Goal: Use online tool/utility: Use online tool/utility

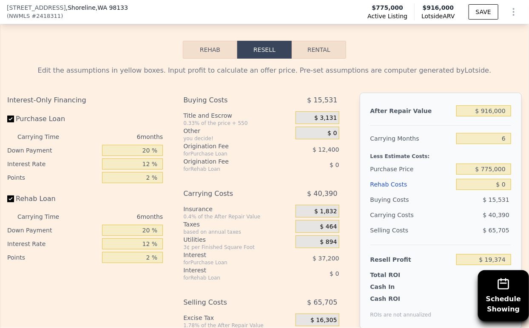
scroll to position [1227, 0]
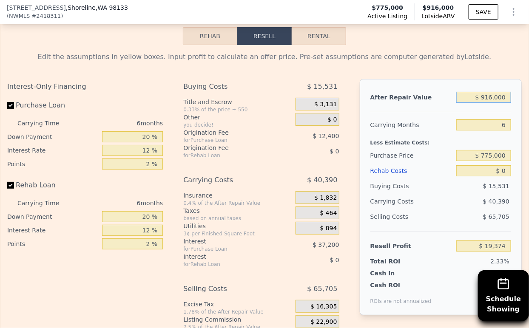
drag, startPoint x: 500, startPoint y: 108, endPoint x: 445, endPoint y: 108, distance: 54.4
click at [445, 105] on div "After Repair Value $ 916,000" at bounding box center [440, 97] width 141 height 15
type input "$ 9"
type input "-$ 829,630"
type input "$ 920"
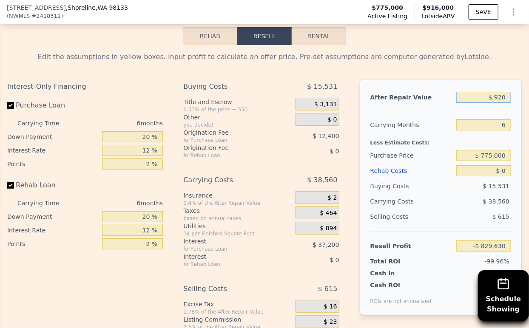
type input "-$ 828,786"
type input "$ 920,000"
type input "$ 23,081"
type input "$ 920,000"
click at [487, 130] on input "6" at bounding box center [483, 124] width 55 height 11
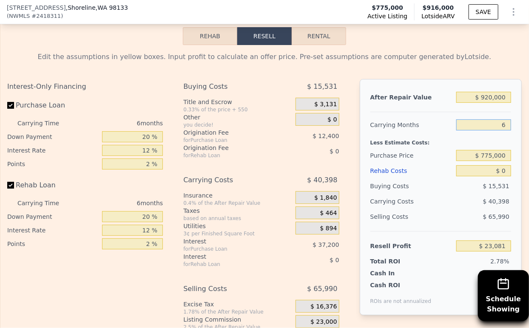
click at [487, 130] on input "6" at bounding box center [483, 124] width 55 height 11
type input "4"
type input "$ 36,547"
type input "4"
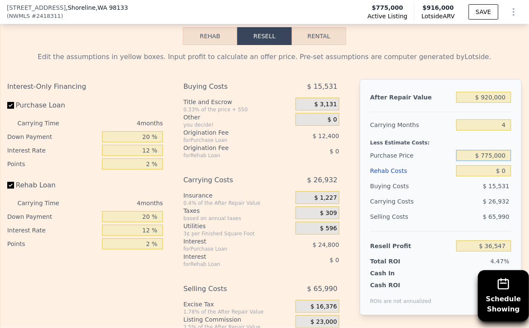
click at [482, 161] on input "$ 775,000" at bounding box center [483, 155] width 55 height 11
type input "$ 550,000"
click at [481, 176] on input "$ 0" at bounding box center [483, 170] width 55 height 11
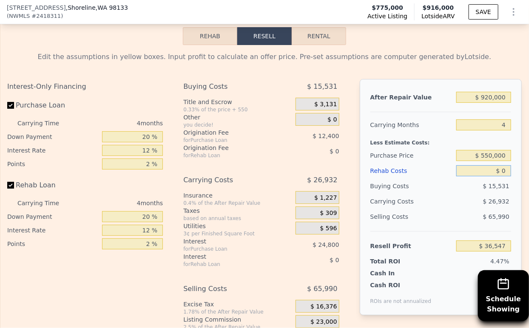
click at [481, 176] on input "$ 0" at bounding box center [483, 170] width 55 height 11
type input "$ 273,096"
click at [481, 176] on input "$ 0" at bounding box center [483, 170] width 55 height 11
click at [481, 176] on input "-$ 0" at bounding box center [483, 170] width 55 height 11
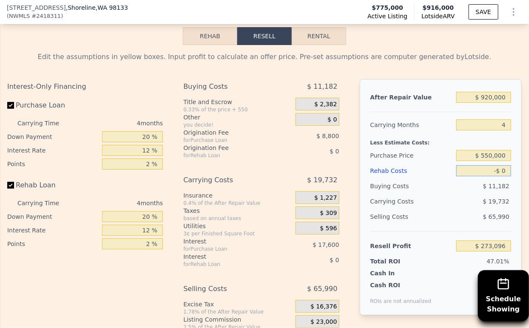
click at [481, 176] on input "-$ 0" at bounding box center [483, 170] width 55 height 11
type input "$ 8"
type input "$ 273,088"
type input "$ 80,000"
type input "$ 189,256"
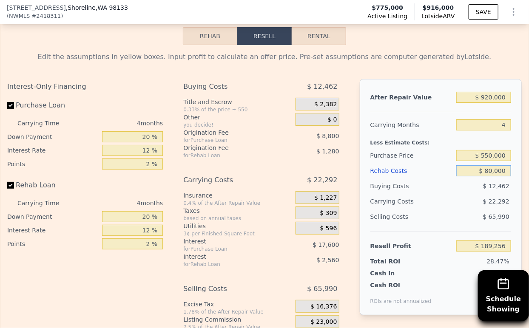
type input "$ 80,000"
click at [462, 224] on div "$ 65,990" at bounding box center [483, 216] width 55 height 15
click at [137, 142] on input "20 %" at bounding box center [132, 136] width 61 height 11
type input "10 %"
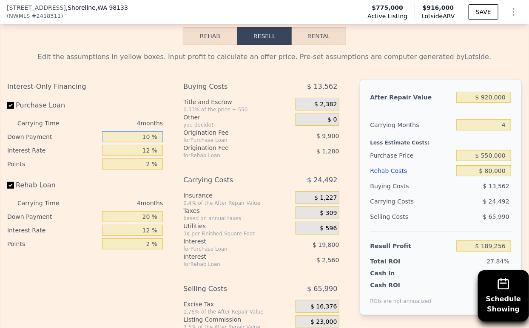
type input "$ 185,956"
type input "10 %"
click at [135, 156] on input "12 %" at bounding box center [132, 150] width 61 height 11
type input "9 %"
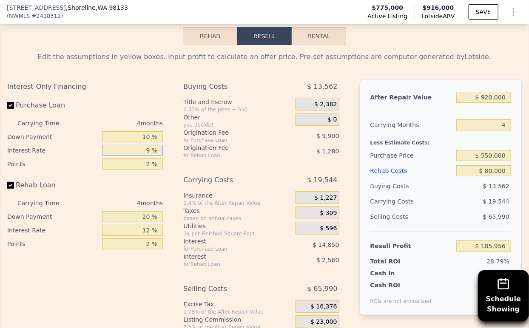
type input "$ 190,904"
type input "9 %"
click at [137, 170] on input "2 %" at bounding box center [132, 164] width 61 height 11
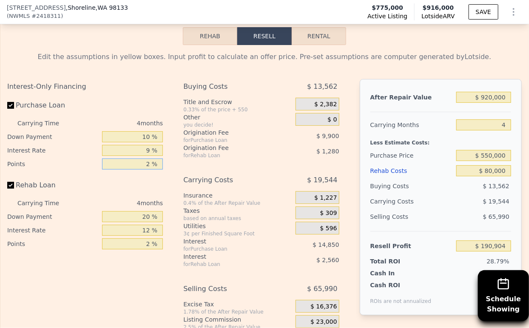
type input "1 %"
type input "$ 195,854"
type input "1.5 %"
type input "$ 193,379"
type input "1.5 %"
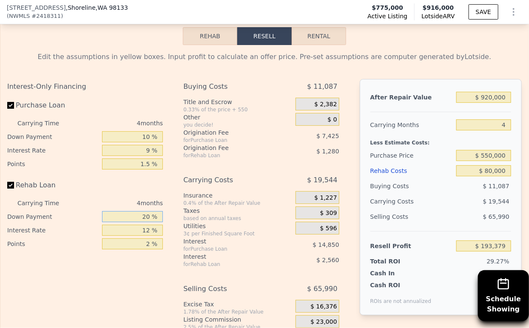
click at [141, 222] on input "20 %" at bounding box center [132, 216] width 61 height 11
type input "10 %"
type input "$ 192,899"
type input "10 %"
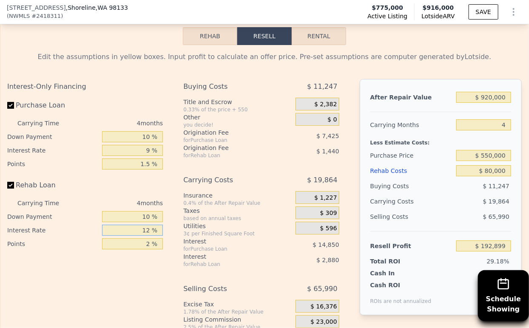
click at [141, 236] on input "12 %" at bounding box center [132, 230] width 61 height 11
type input "9 %"
type input "$ 193,619"
type input "9 %"
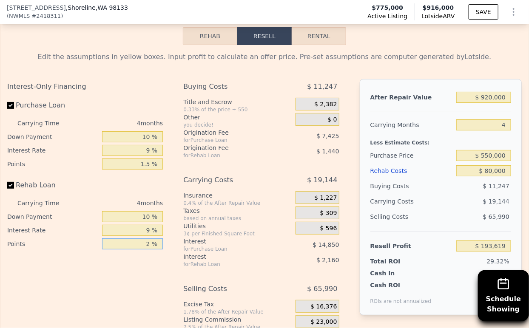
click at [139, 249] on input "2 %" at bounding box center [132, 243] width 61 height 11
type input "1. %"
type input "$ 194,339"
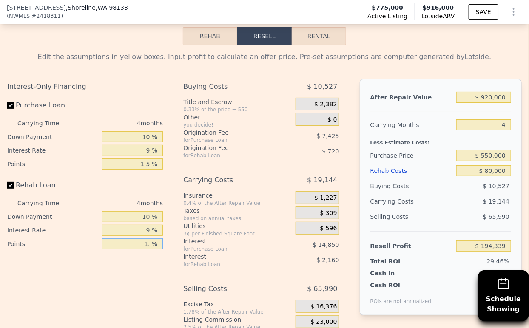
type input "1.5 %"
type input "$ 193,979"
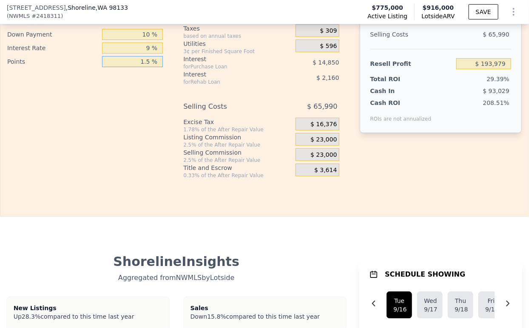
scroll to position [1416, 0]
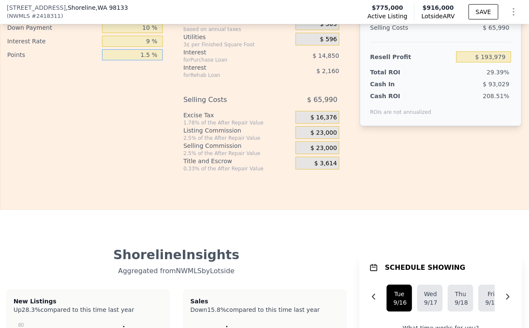
type input "1.5 %"
click at [318, 137] on span "$ 23,000" at bounding box center [323, 133] width 26 height 8
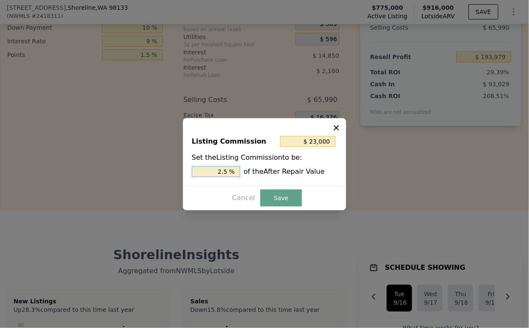
click at [223, 171] on input "2.5 %" at bounding box center [216, 171] width 48 height 11
type input "$ 13,800"
type input "1.5 %"
click at [292, 194] on button "Save" at bounding box center [281, 198] width 42 height 17
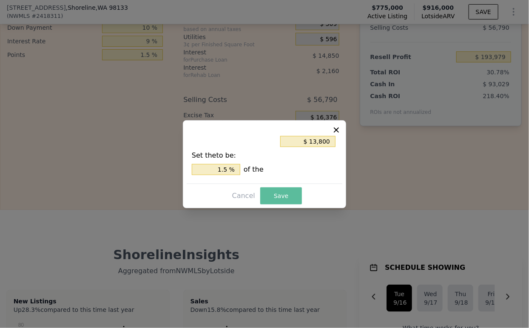
type input "$ 203,179"
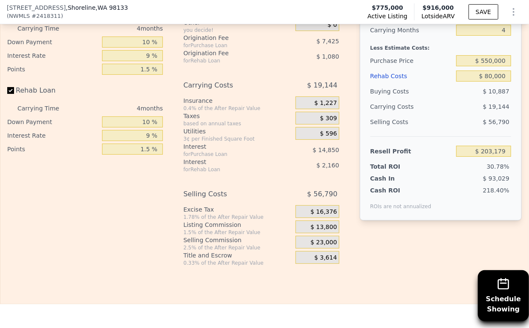
scroll to position [1227, 0]
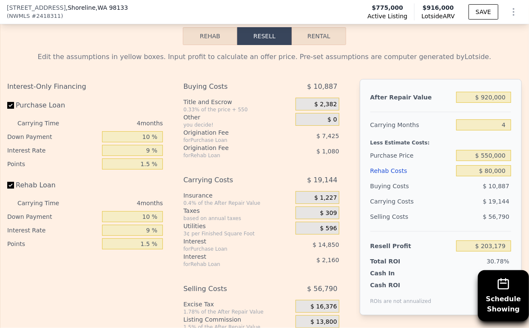
click at [450, 209] on div "$ 19,144" at bounding box center [468, 201] width 86 height 15
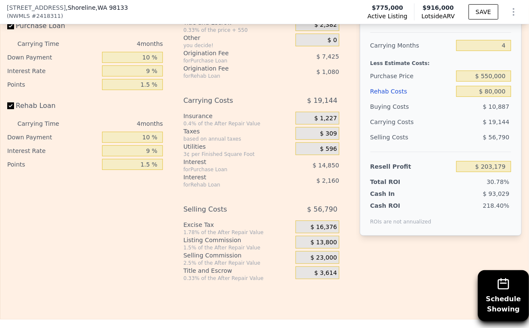
scroll to position [1322, 0]
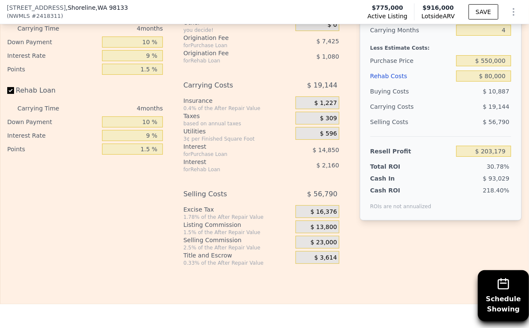
click at [317, 231] on span "$ 13,800" at bounding box center [323, 228] width 26 height 8
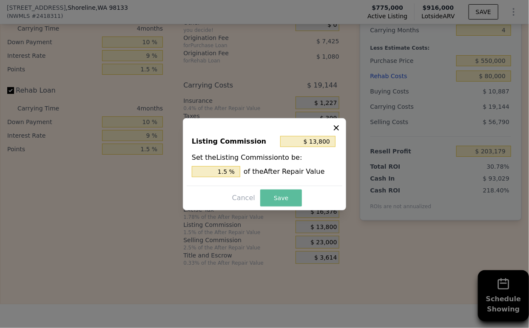
click at [265, 190] on button "Save" at bounding box center [281, 198] width 42 height 17
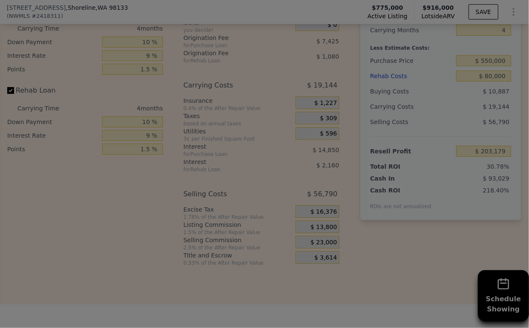
click at [269, 197] on button "Save" at bounding box center [280, 194] width 40 height 16
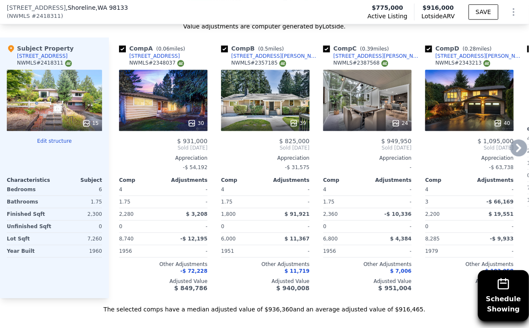
scroll to position [850, 0]
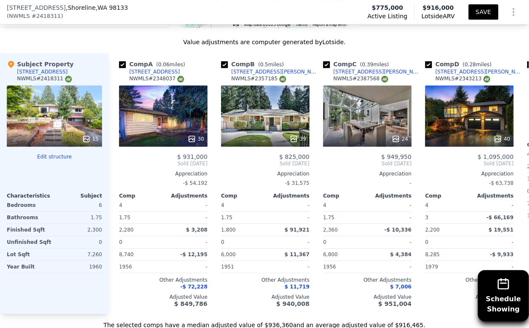
click at [470, 13] on button "SAVE" at bounding box center [483, 11] width 30 height 15
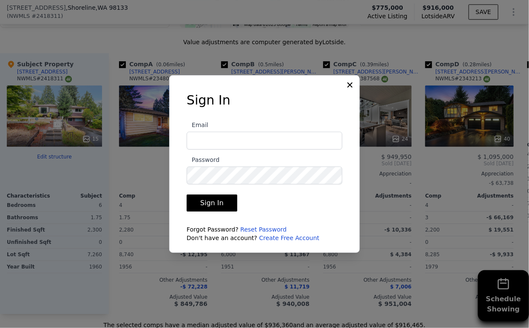
click at [280, 130] on label "Email" at bounding box center [265, 135] width 156 height 30
click at [280, 132] on input "Email" at bounding box center [265, 141] width 156 height 18
click at [279, 136] on input "Email" at bounding box center [265, 141] width 156 height 18
type input "[EMAIL_ADDRESS][DOMAIN_NAME]"
click at [187, 195] on button "Sign In" at bounding box center [212, 203] width 51 height 17
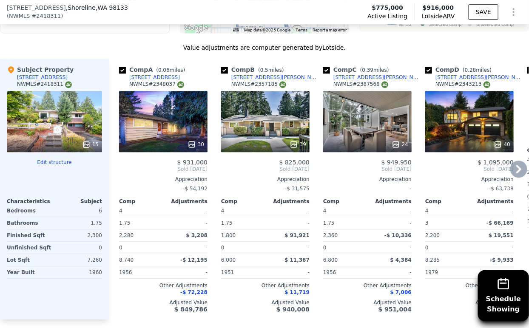
scroll to position [855, 0]
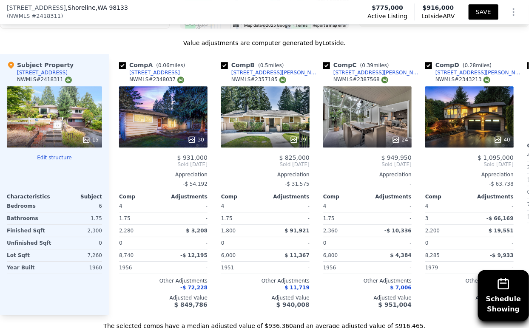
click at [472, 17] on button "SAVE" at bounding box center [483, 11] width 30 height 15
click at [508, 8] on icon "Show Options" at bounding box center [513, 12] width 10 height 10
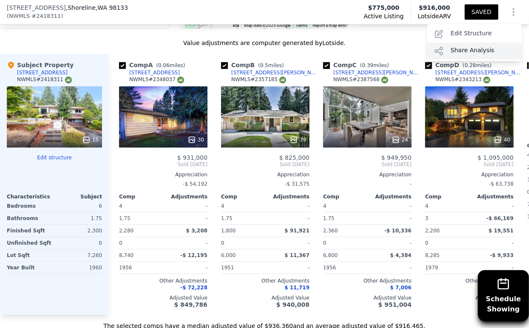
click at [473, 52] on div "Share Analysis" at bounding box center [474, 50] width 95 height 17
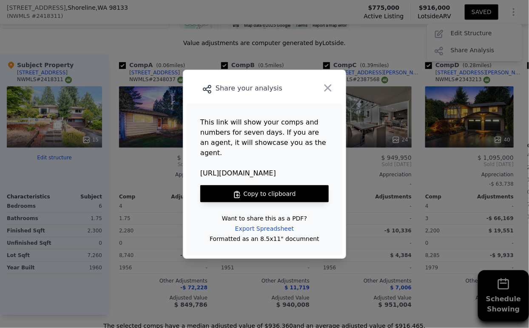
click at [258, 195] on button "Copy to clipboard" at bounding box center [264, 193] width 128 height 17
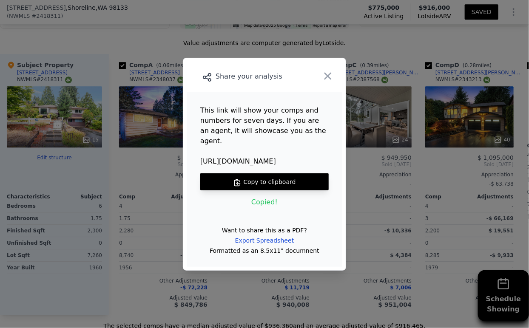
type input "$ 60,000"
type input "$ 223,989"
drag, startPoint x: 326, startPoint y: 80, endPoint x: 317, endPoint y: 83, distance: 8.9
click at [326, 80] on icon "button" at bounding box center [328, 76] width 12 height 12
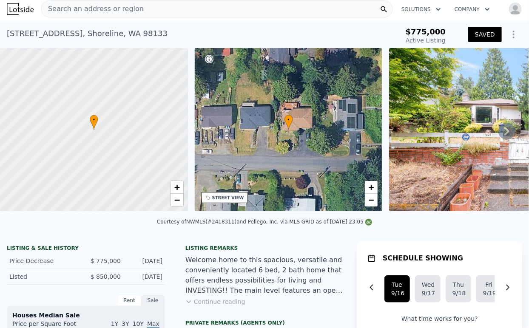
scroll to position [0, 0]
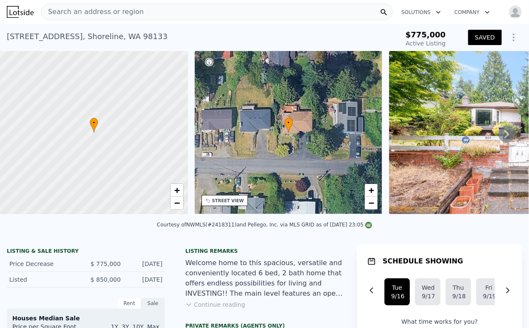
click at [181, 16] on div "Search an address or region" at bounding box center [217, 11] width 352 height 17
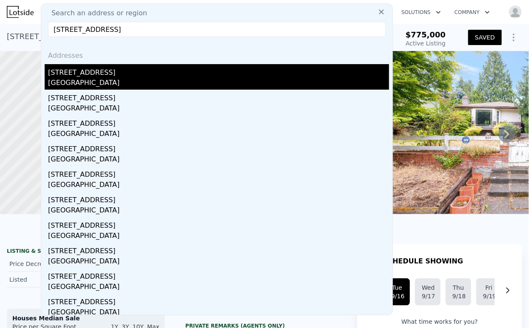
type input "[STREET_ADDRESS]"
click at [122, 67] on div "[STREET_ADDRESS]" at bounding box center [218, 71] width 341 height 14
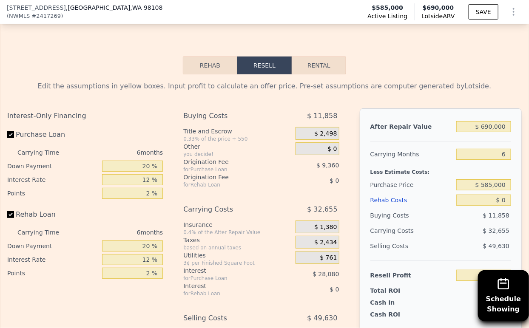
scroll to position [1413, 0]
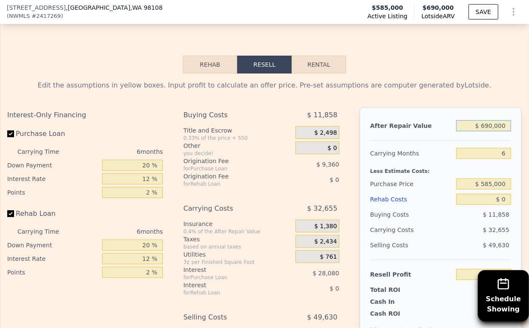
click at [482, 125] on input "$ 690,000" at bounding box center [483, 125] width 55 height 11
type input "$ 7,000,000"
type input "$ 5,859,407"
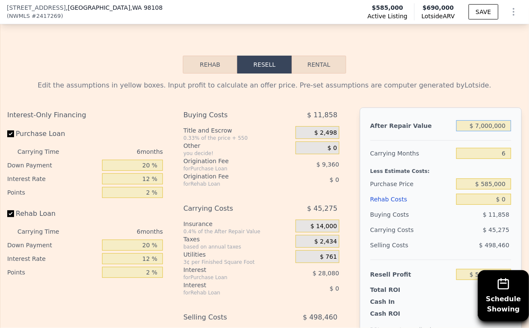
type input "$ 700,000"
type input "$ 20,126"
type input "$ 700,000"
click at [496, 148] on input "6" at bounding box center [483, 153] width 55 height 11
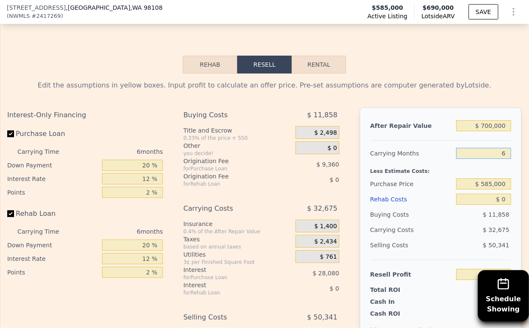
type input "4"
type input "$ 31,019"
type input "4"
click at [484, 178] on input "$ 585,000" at bounding box center [483, 183] width 55 height 11
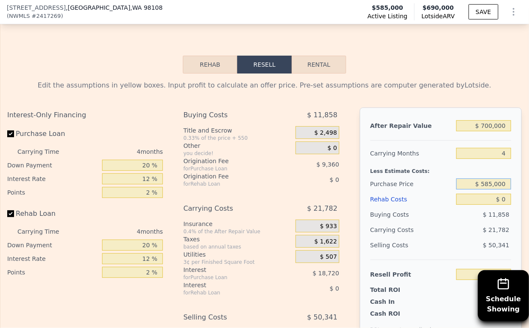
click at [484, 178] on input "$ 585,000" at bounding box center [483, 183] width 55 height 11
type input "$ 4"
type input "$ 1"
type input "$ 400,000"
click at [488, 194] on input "$ 0" at bounding box center [483, 199] width 55 height 11
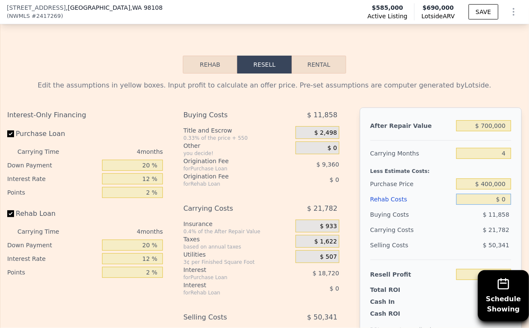
click at [488, 194] on input "$ 0" at bounding box center [483, 199] width 55 height 11
type input "$ 225,515"
click at [489, 194] on input "$ 0" at bounding box center [483, 199] width 55 height 11
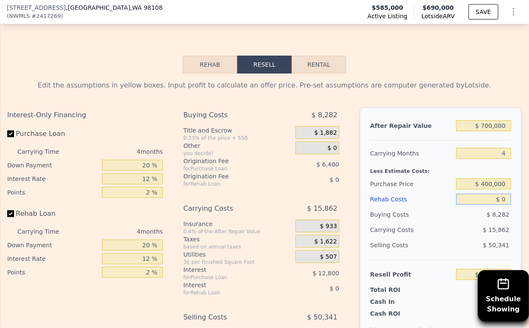
type input "$ 7"
type input "$ 225,508"
type input "$ 8"
type input "$ 225,507"
type input "$ 80,000"
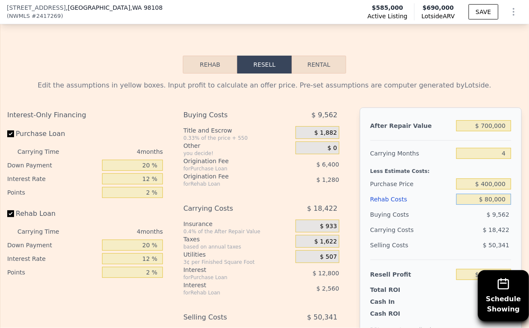
type input "$ 141,675"
type input "$ 80,000"
click at [143, 162] on input "20 %" at bounding box center [132, 165] width 61 height 11
type input "0 %"
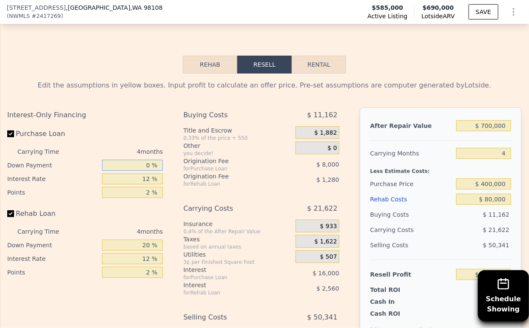
type input "$ 136,875"
click at [136, 160] on input "0 %" at bounding box center [132, 165] width 61 height 11
type input "10 %"
type input "$ 139,275"
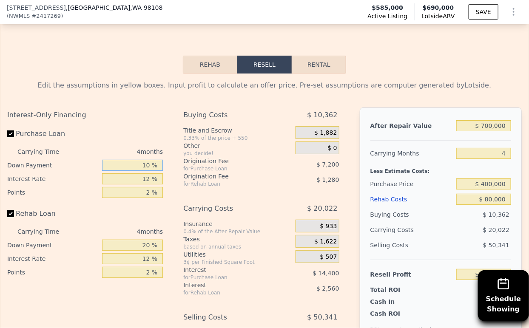
type input "10 %"
click at [137, 173] on input "12 %" at bounding box center [132, 178] width 61 height 11
type input "9 %"
type input "$ 142,875"
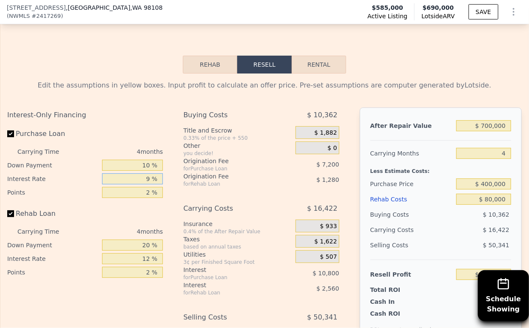
type input "9 %"
click at [139, 190] on input "2 %" at bounding box center [132, 192] width 61 height 11
type input "1.52 %"
type input "$ 144,603"
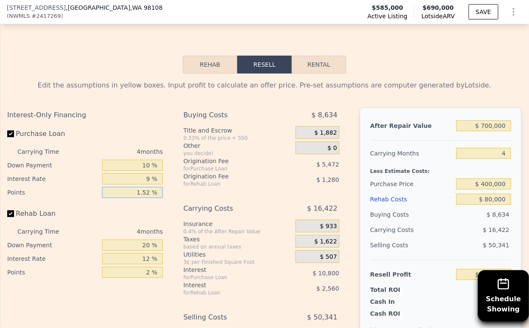
click at [147, 187] on input "1.52 %" at bounding box center [132, 192] width 61 height 11
type input "1 %"
type input "$ 146,475"
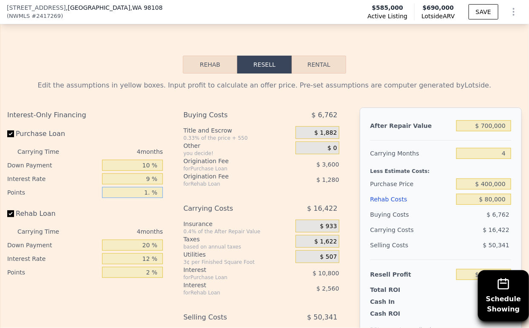
type input "1.5 %"
type input "$ 144,675"
type input "1.5 %"
click at [139, 240] on input "20 %" at bounding box center [132, 245] width 61 height 11
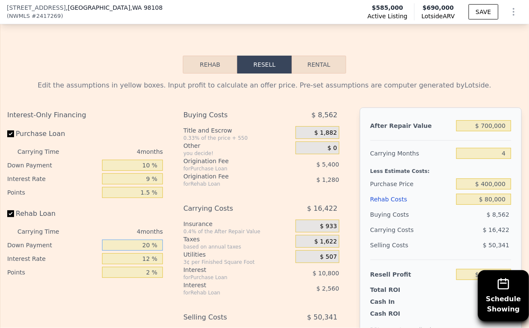
click at [139, 240] on input "20 %" at bounding box center [132, 245] width 61 height 11
type input "10 %"
type input "$ 144,195"
type input "10 %"
click at [136, 253] on input "12 %" at bounding box center [132, 258] width 61 height 11
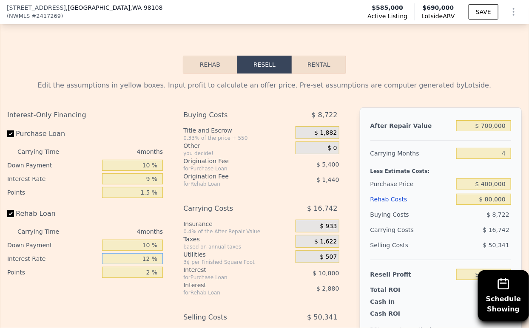
click at [136, 253] on input "12 %" at bounding box center [132, 258] width 61 height 11
type input "9 %"
type input "$ 144,915"
type input "9 %"
click at [136, 269] on input "2 %" at bounding box center [132, 272] width 61 height 11
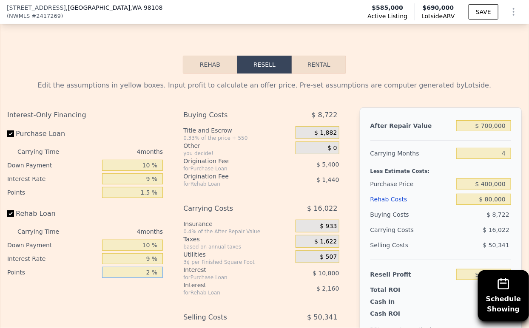
click at [136, 269] on input "2 %" at bounding box center [132, 272] width 61 height 11
type input "1.5 %"
type input "$ 145,275"
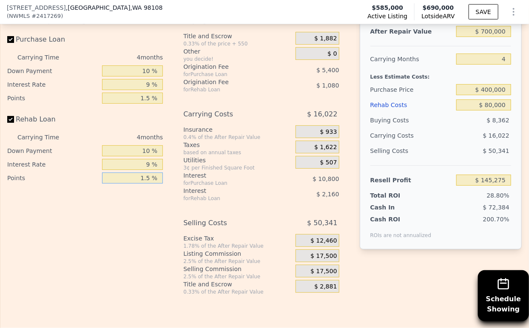
type input "1.5 %"
click at [313, 252] on span "$ 17,500" at bounding box center [323, 256] width 26 height 8
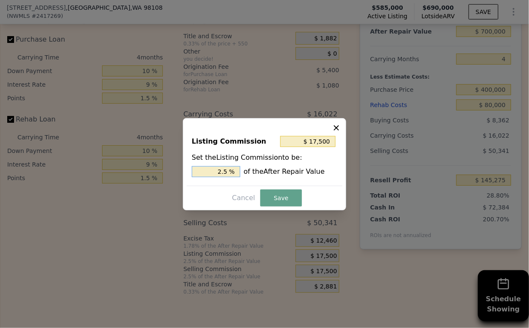
click at [219, 171] on input "2.5 %" at bounding box center [216, 171] width 48 height 11
type input "$ 10,500"
type input "1.5 %"
click at [267, 197] on button "Save" at bounding box center [281, 198] width 42 height 17
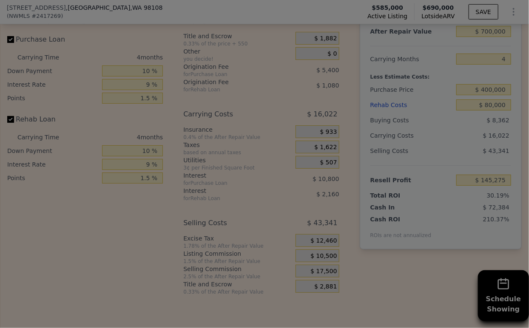
type input "$ 152,275"
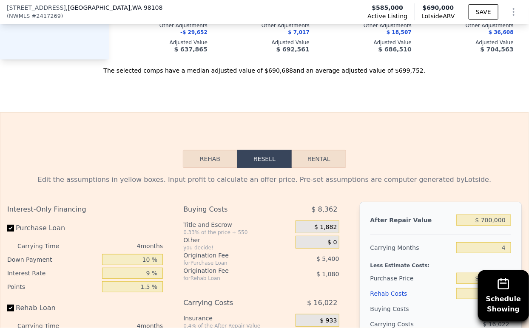
scroll to position [1413, 0]
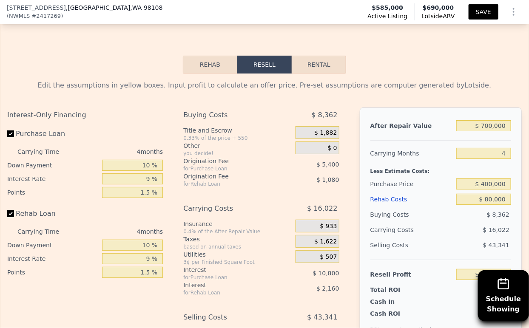
click at [477, 6] on button "SAVE" at bounding box center [483, 11] width 30 height 15
click at [508, 10] on icon "Show Options" at bounding box center [513, 12] width 10 height 10
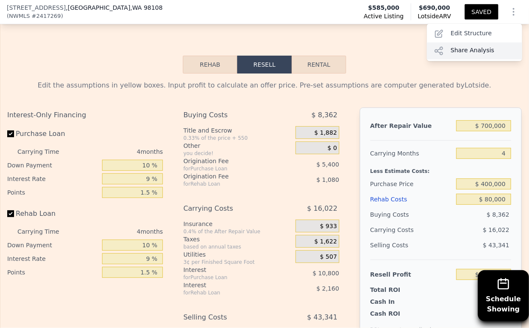
click at [464, 51] on div "Share Analysis" at bounding box center [474, 50] width 95 height 17
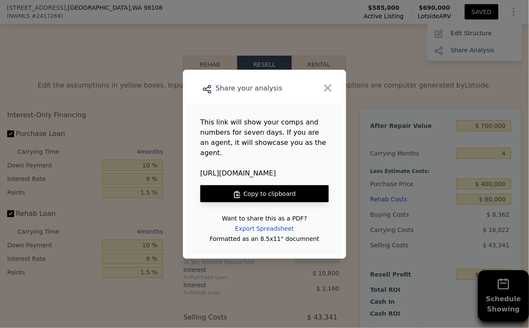
click at [274, 185] on button "Copy to clipboard" at bounding box center [264, 193] width 128 height 17
